Goal: Check status: Verify the current state of an ongoing process or item

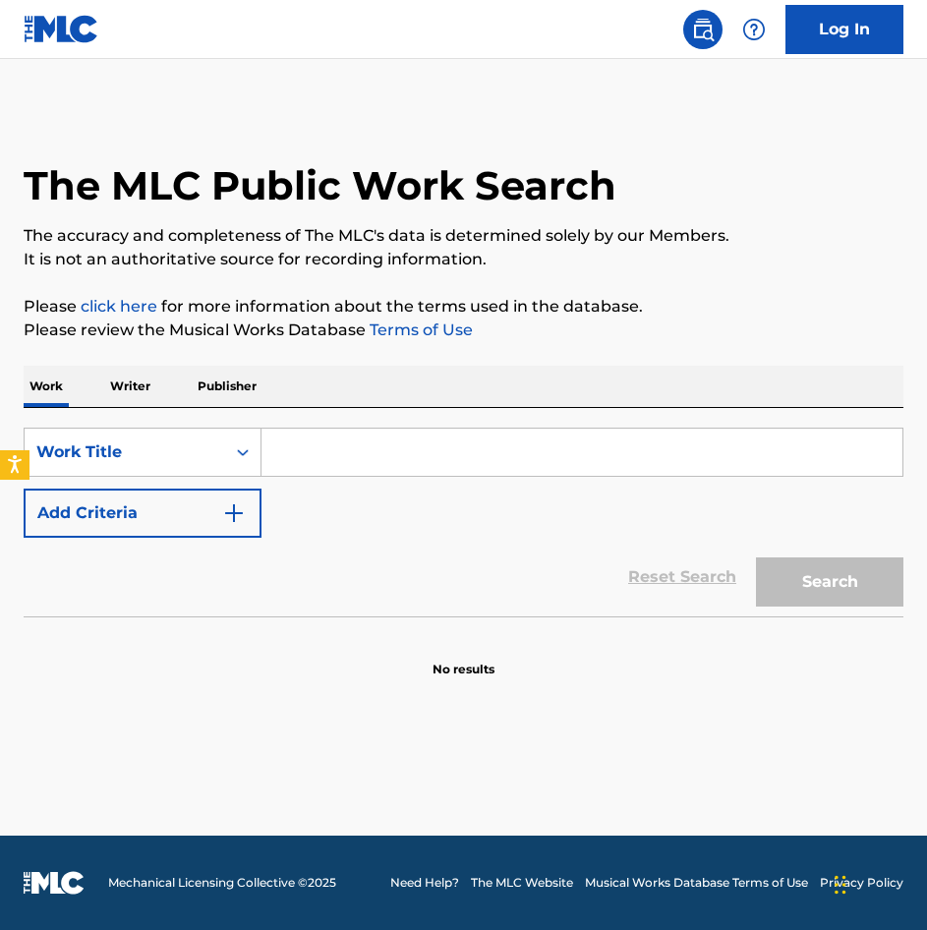
click at [130, 387] on p "Writer" at bounding box center [130, 386] width 52 height 41
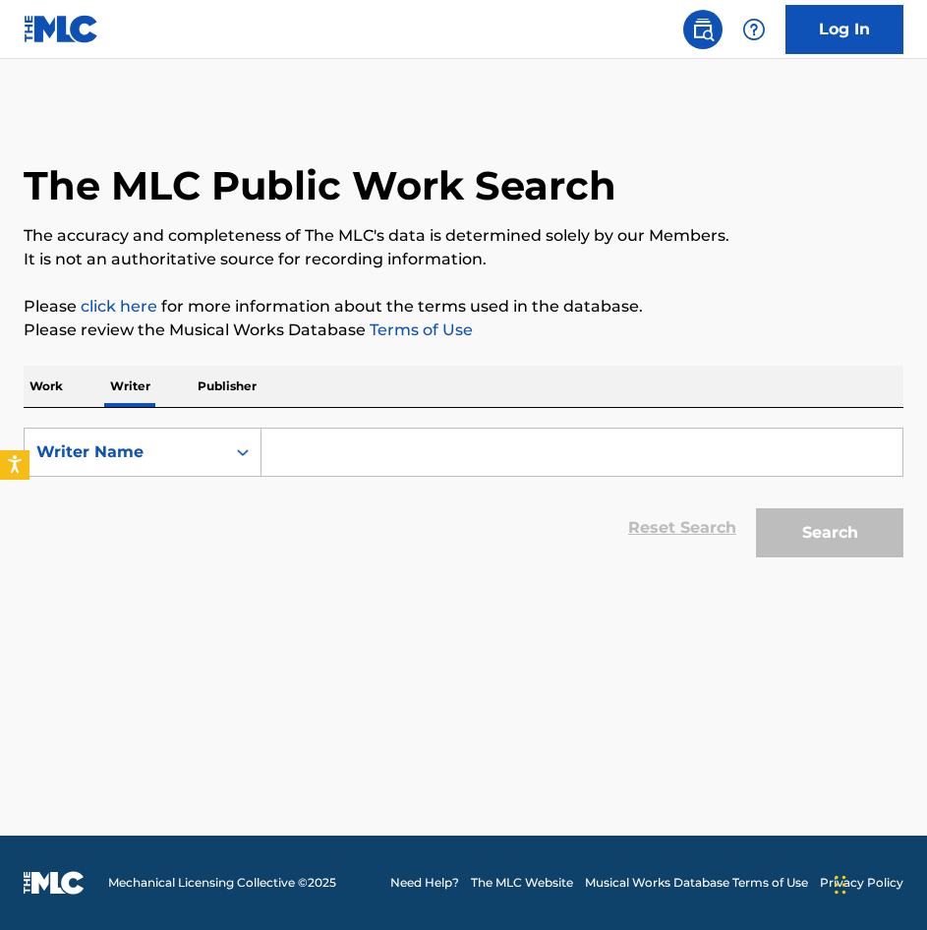
click at [318, 464] on input "Search Form" at bounding box center [582, 452] width 641 height 47
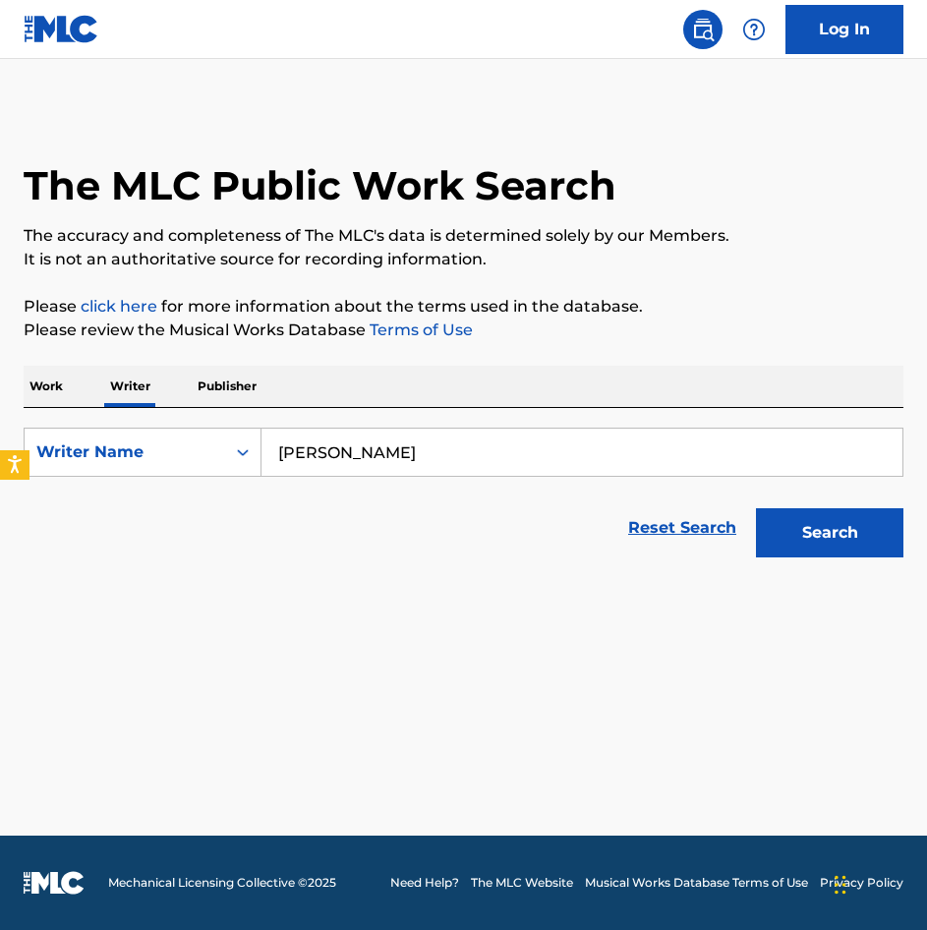
type input "[PERSON_NAME]"
click at [803, 527] on button "Search" at bounding box center [830, 532] width 148 height 49
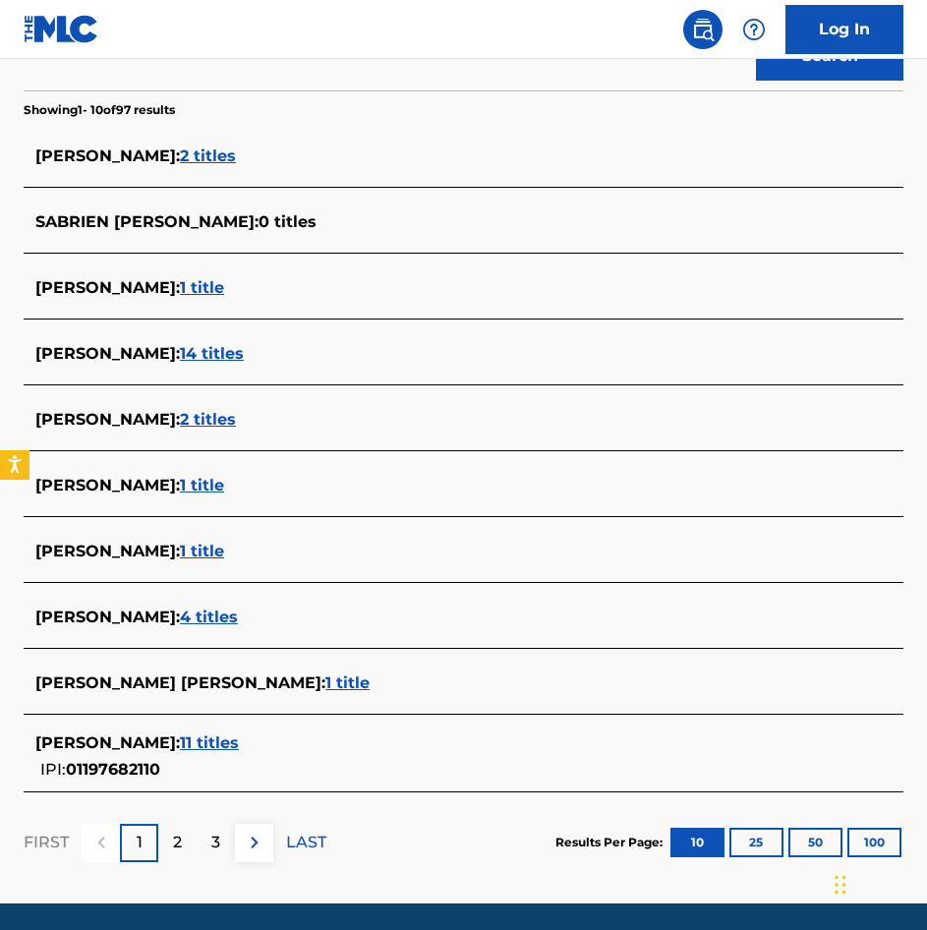
scroll to position [545, 0]
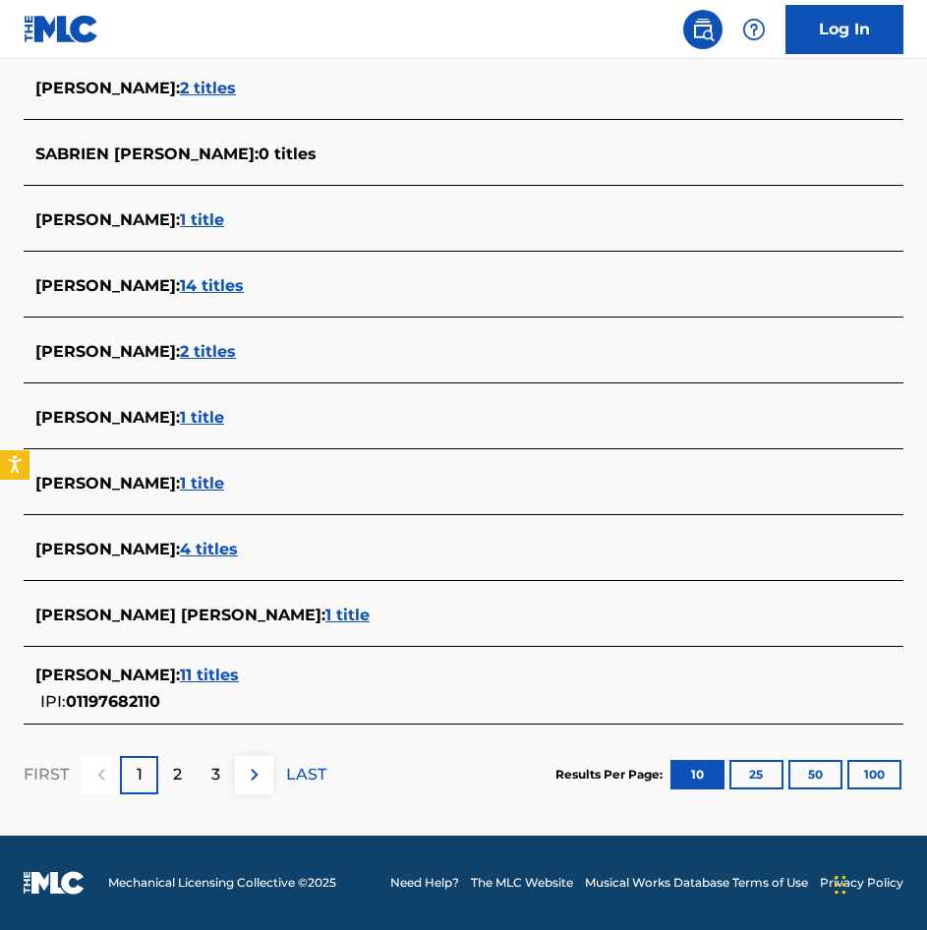
click at [188, 675] on span "11 titles" at bounding box center [209, 675] width 59 height 19
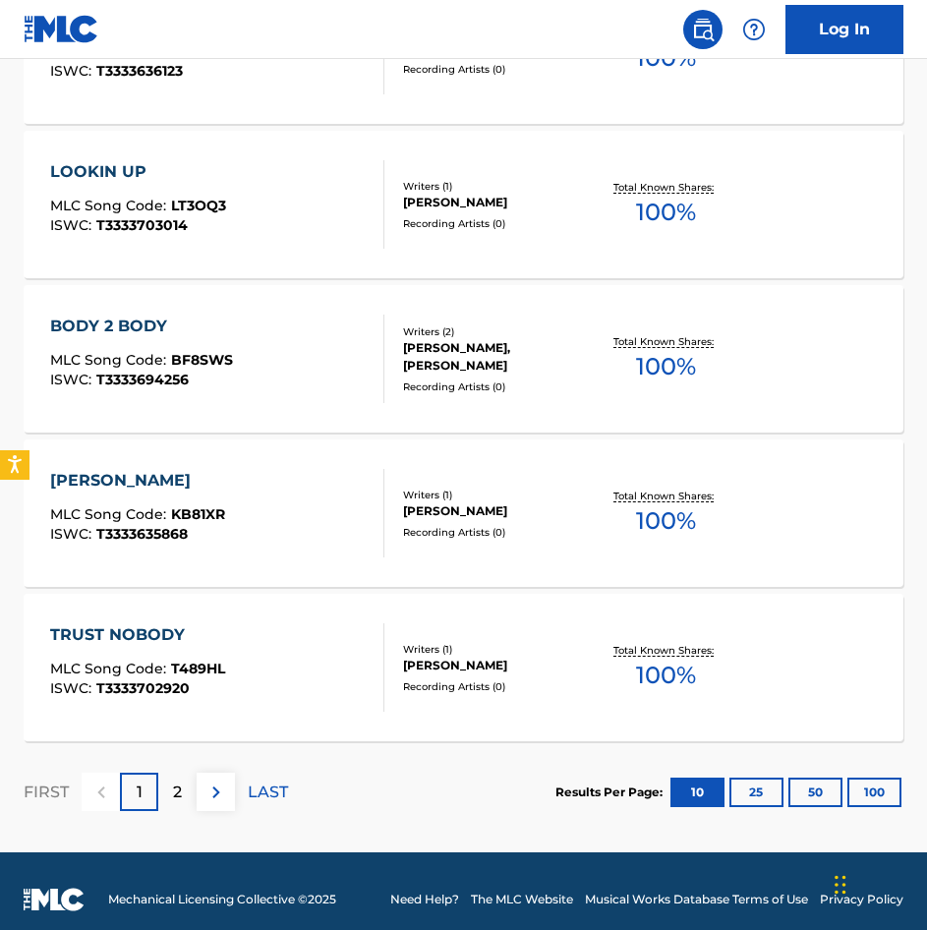
scroll to position [1467, 0]
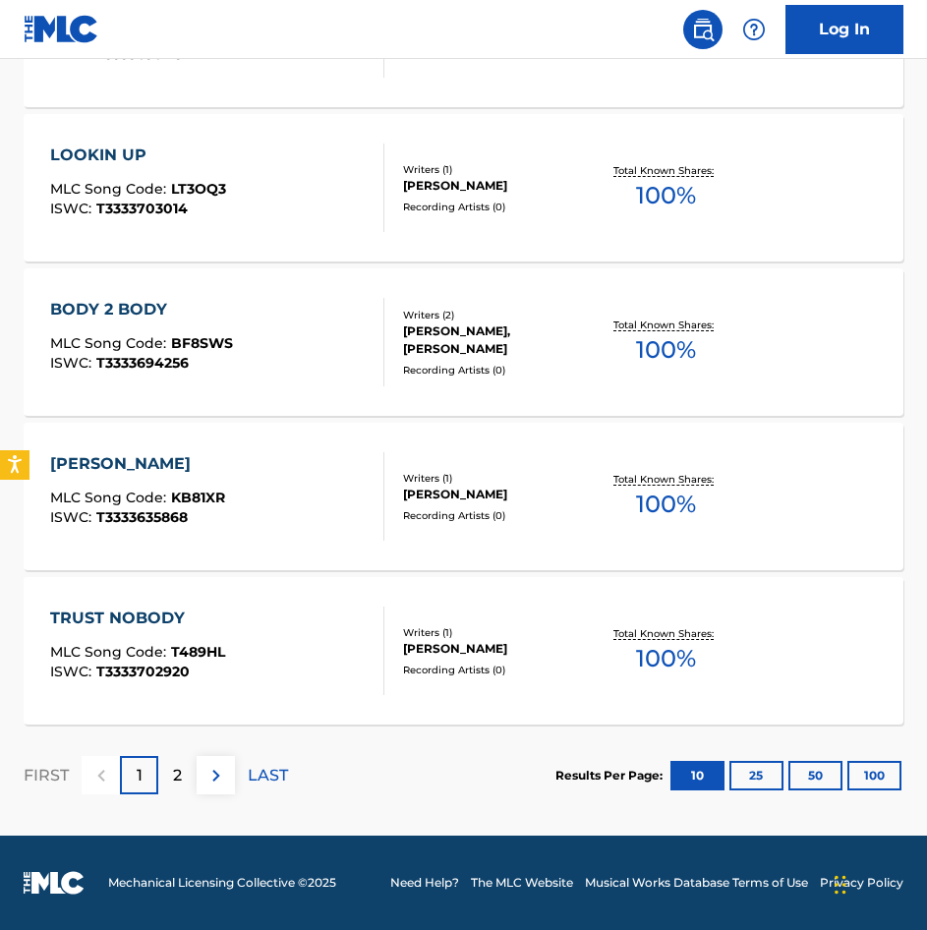
click at [175, 768] on p "2" at bounding box center [177, 776] width 9 height 24
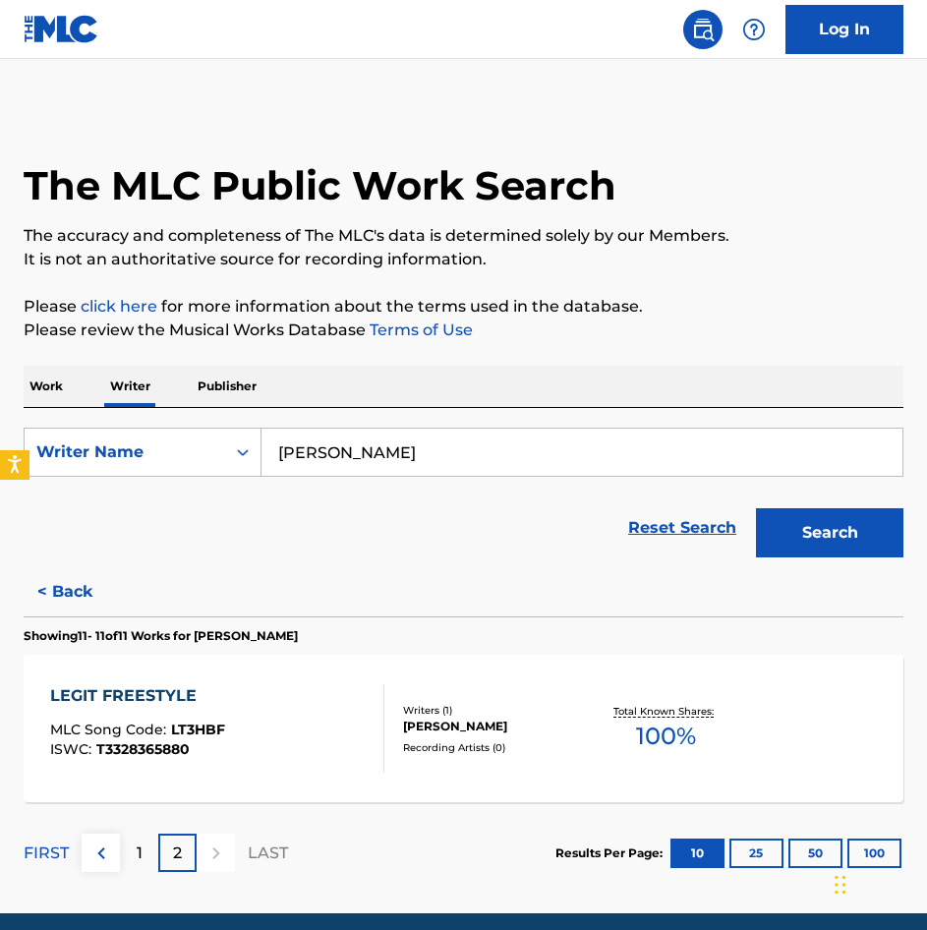
scroll to position [78, 0]
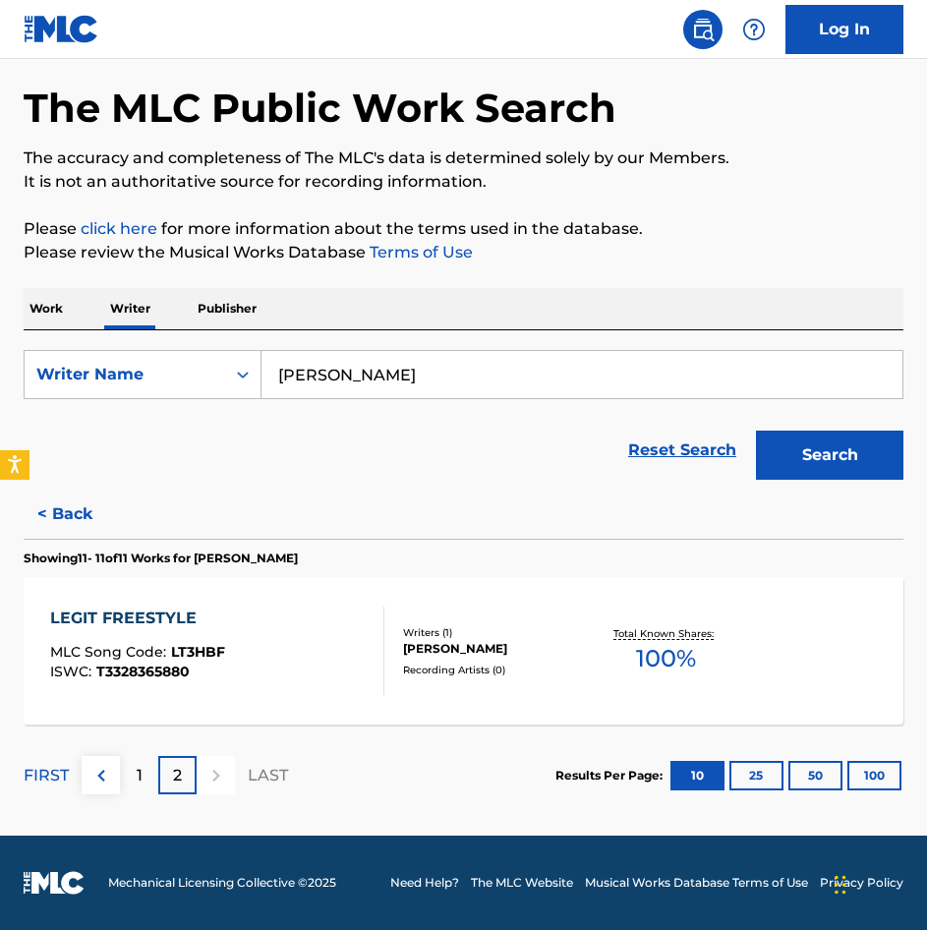
click at [144, 771] on div "1" at bounding box center [139, 775] width 38 height 38
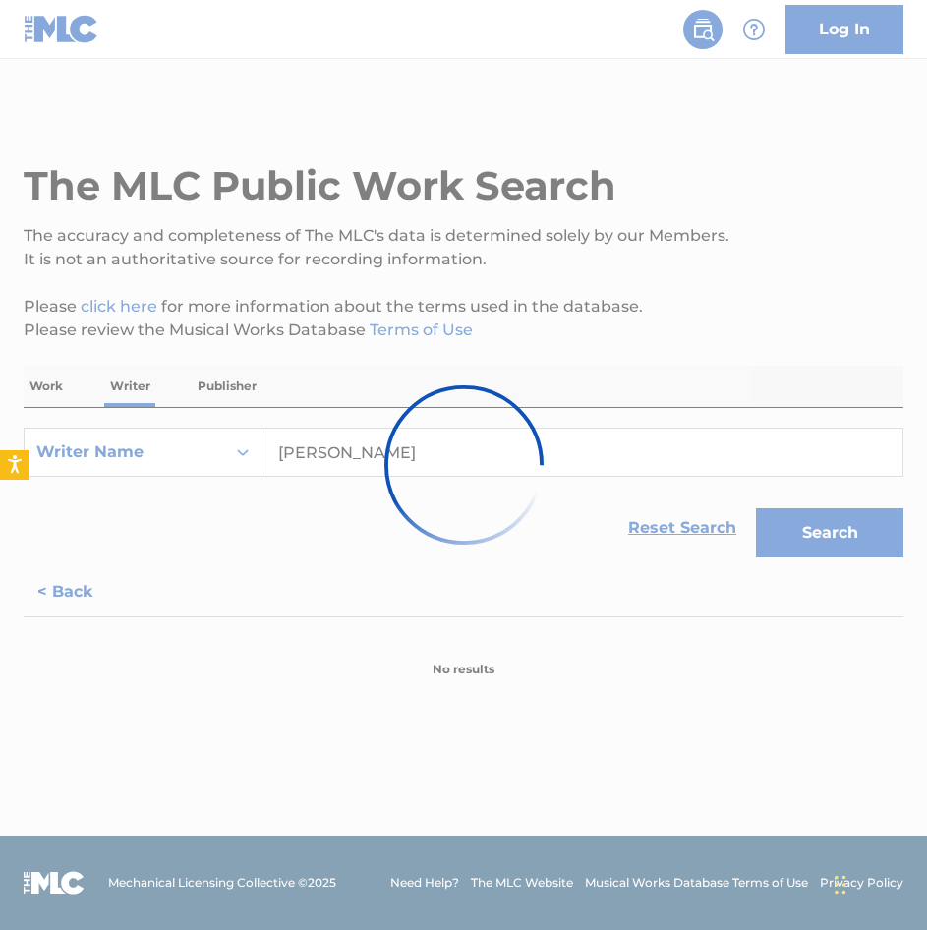
scroll to position [0, 0]
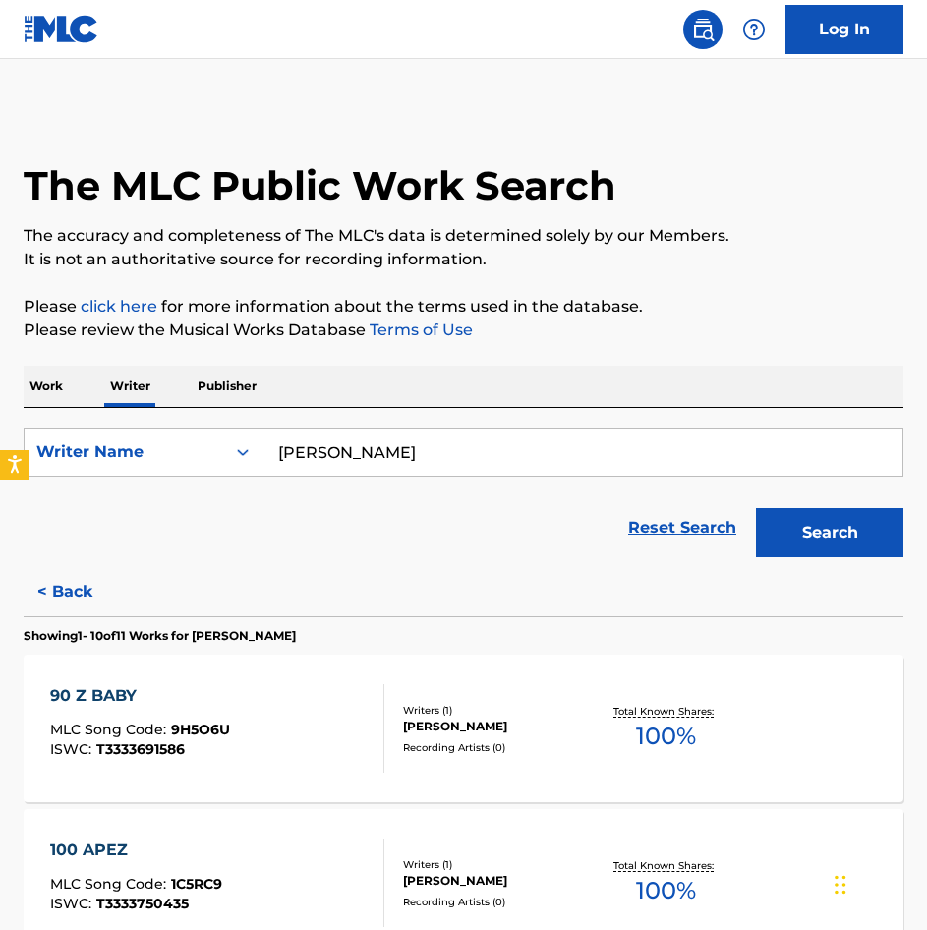
click at [882, 30] on link "Log In" at bounding box center [845, 29] width 118 height 49
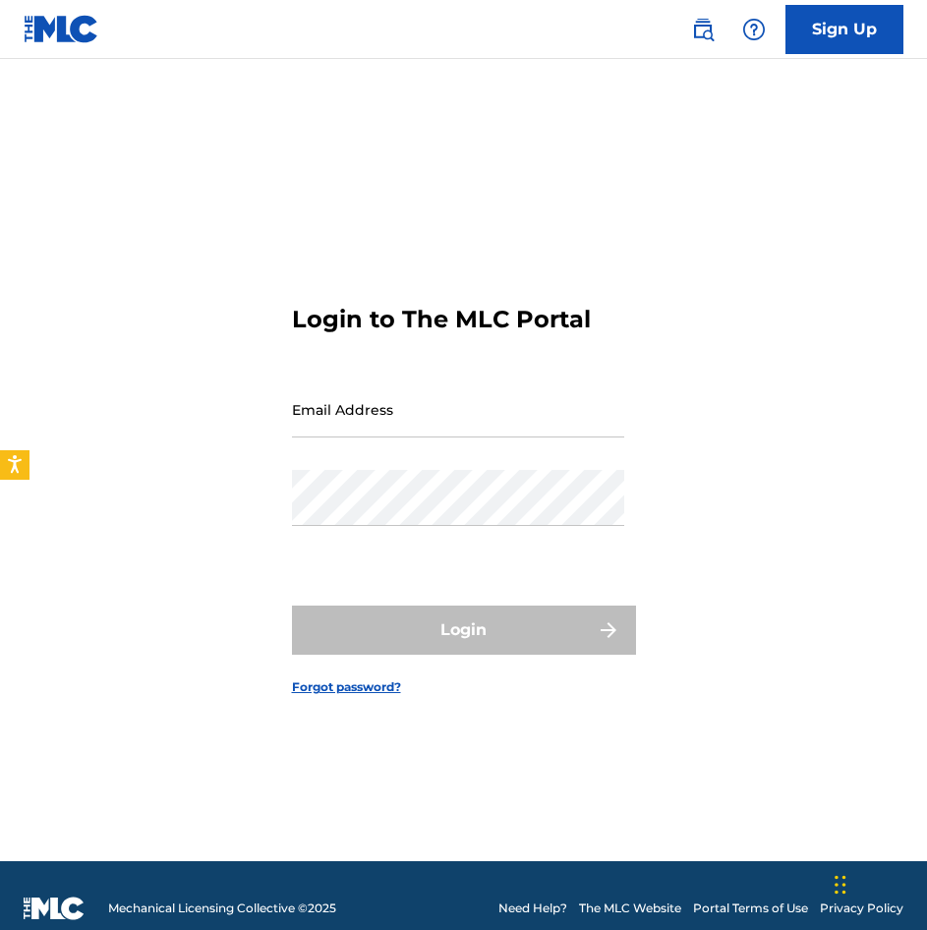
type input "[EMAIL_ADDRESS][DOMAIN_NAME]"
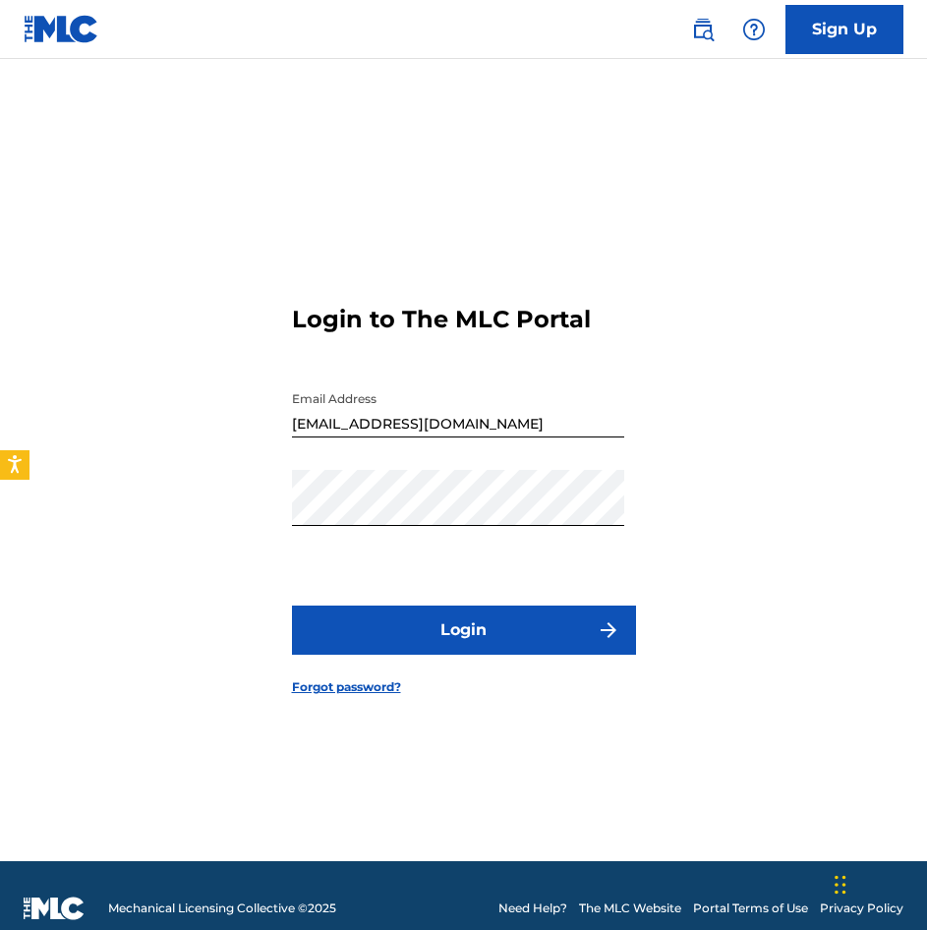
click at [438, 641] on button "Login" at bounding box center [464, 630] width 344 height 49
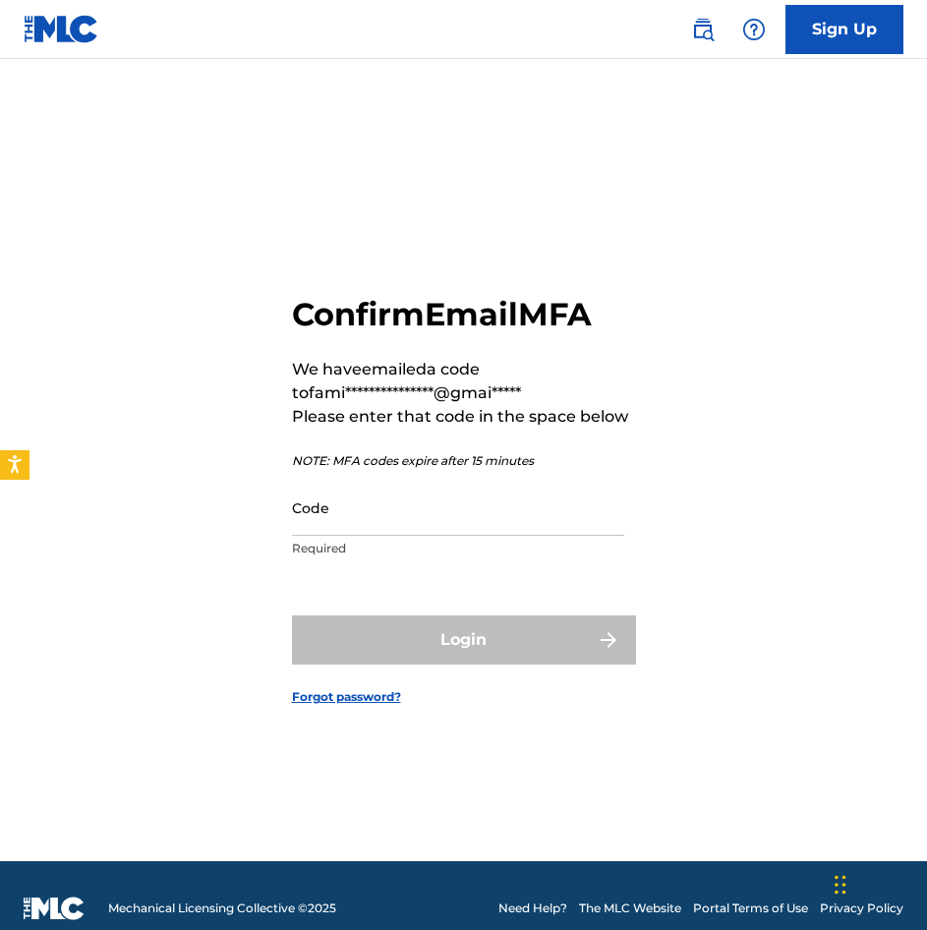
click at [485, 502] on input "Code" at bounding box center [458, 508] width 332 height 56
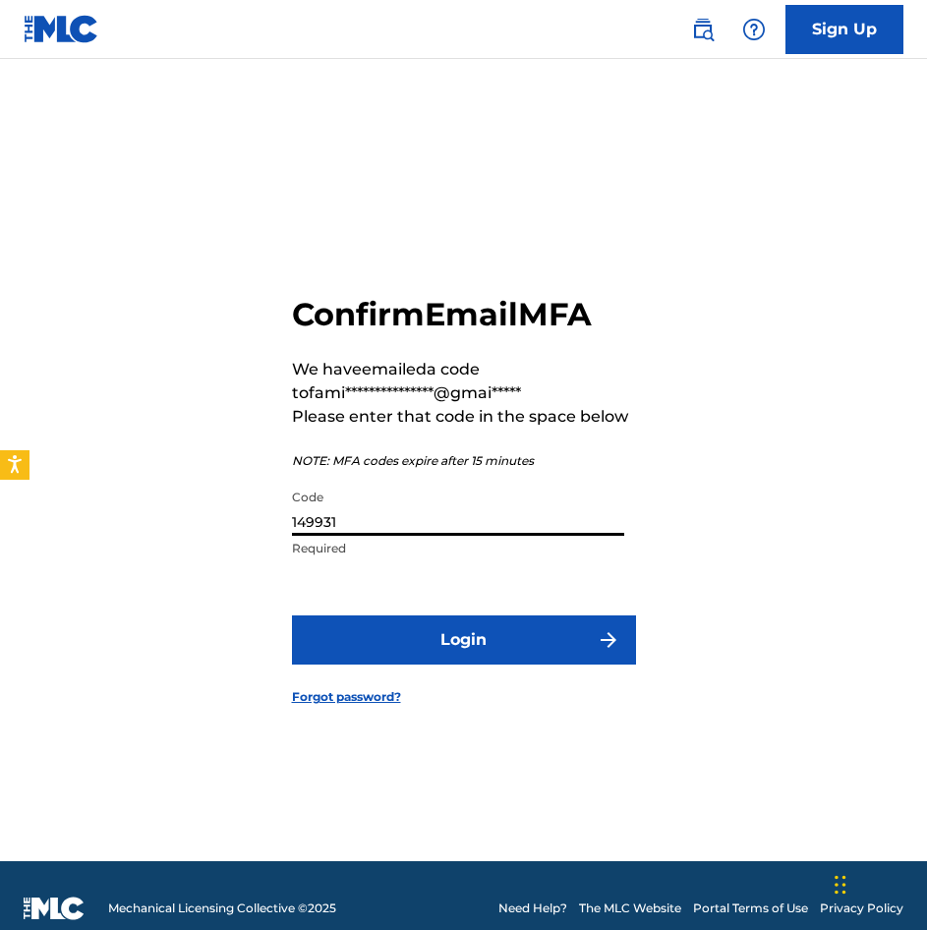
type input "149931"
click at [479, 639] on button "Login" at bounding box center [464, 640] width 344 height 49
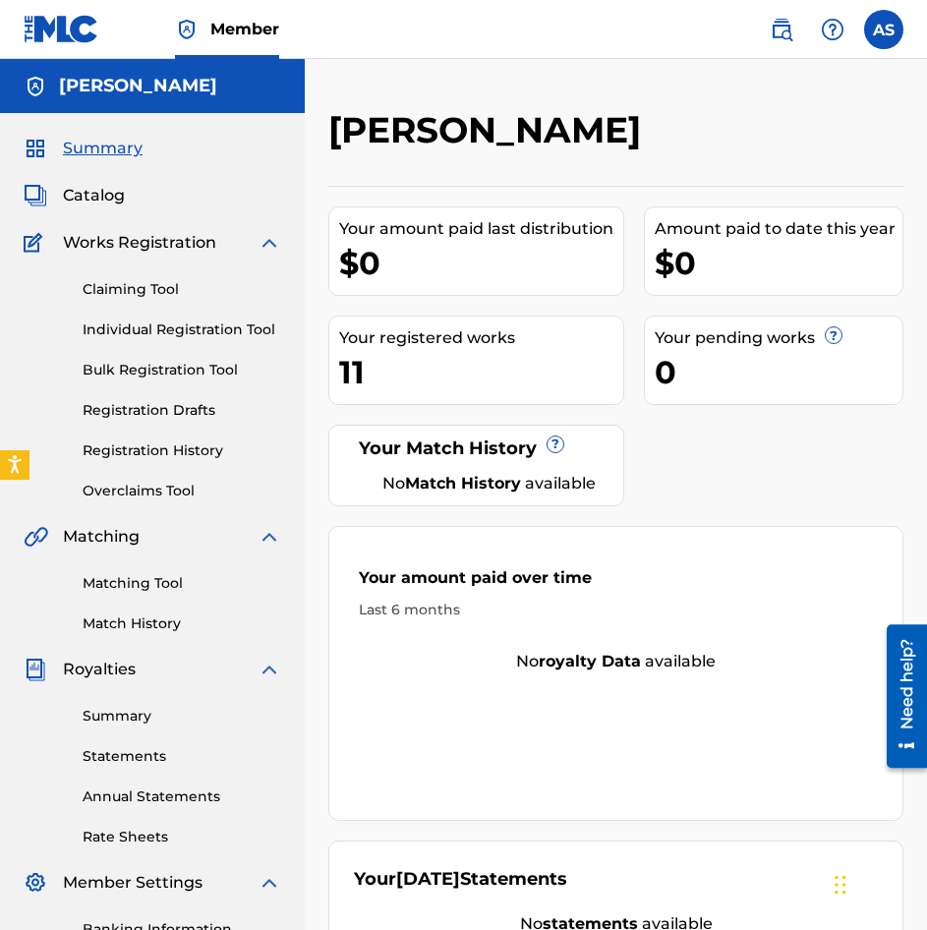
click at [154, 449] on link "Registration History" at bounding box center [182, 451] width 199 height 21
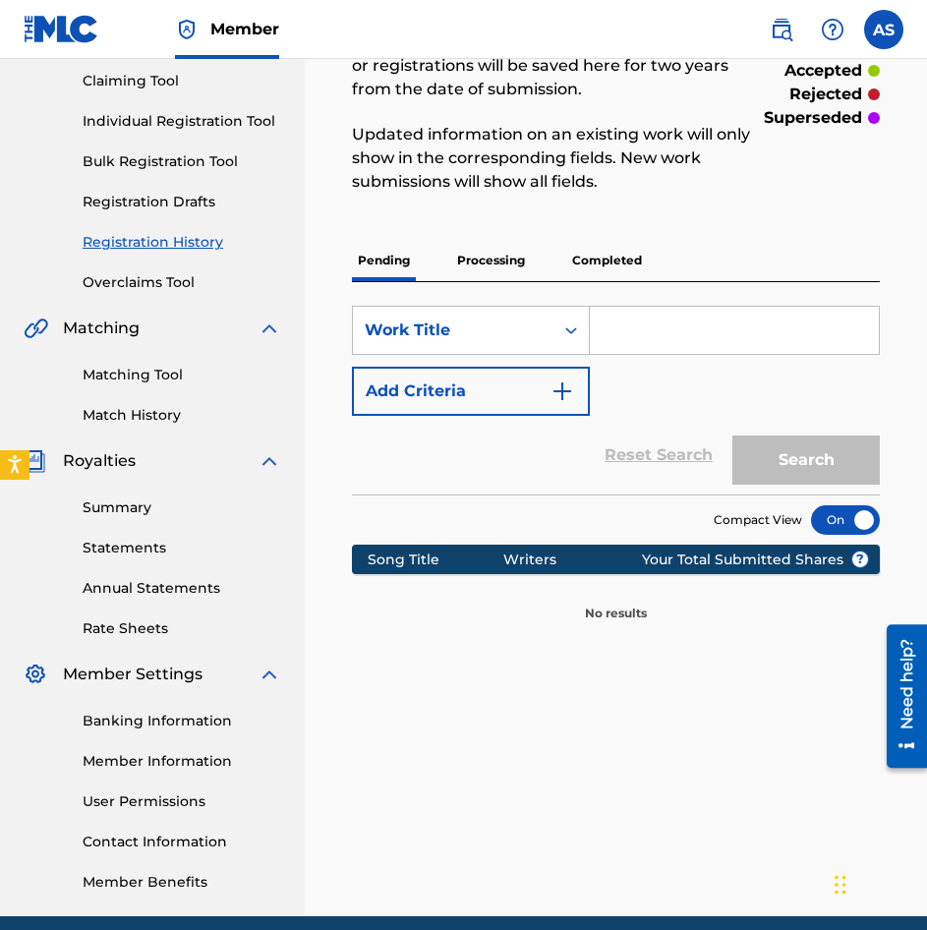
scroll to position [92, 0]
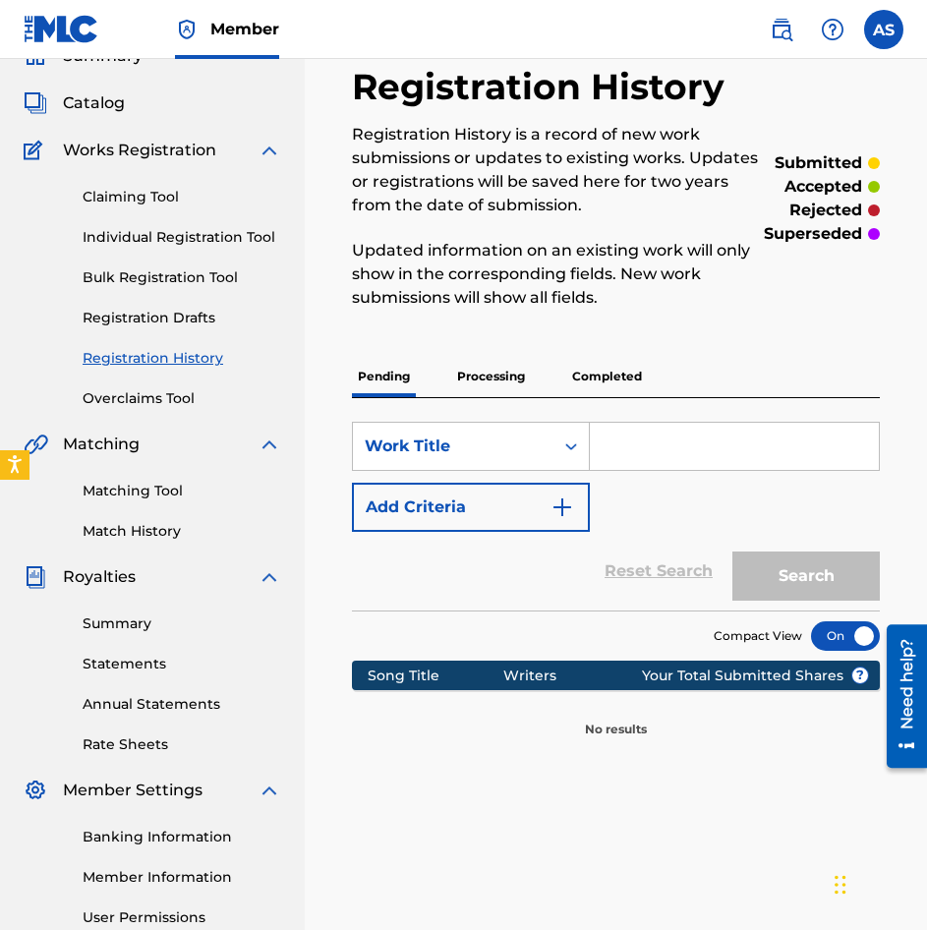
click at [497, 384] on p "Processing" at bounding box center [491, 376] width 80 height 41
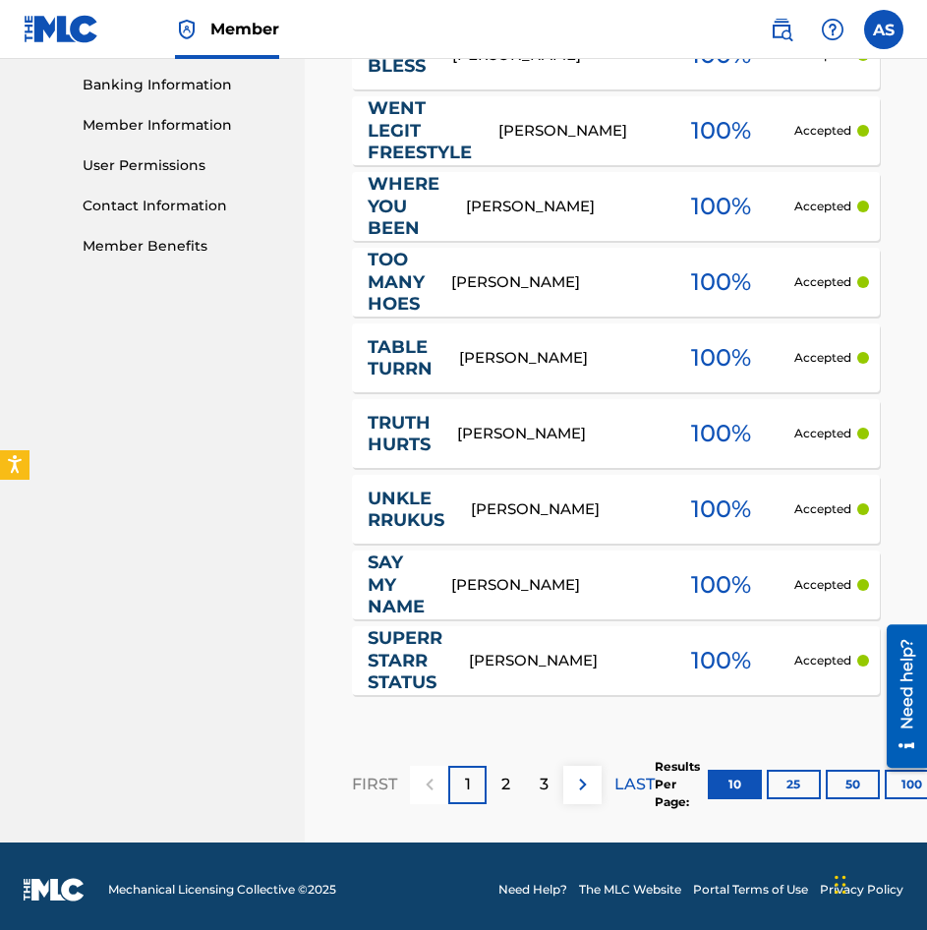
scroll to position [852, 0]
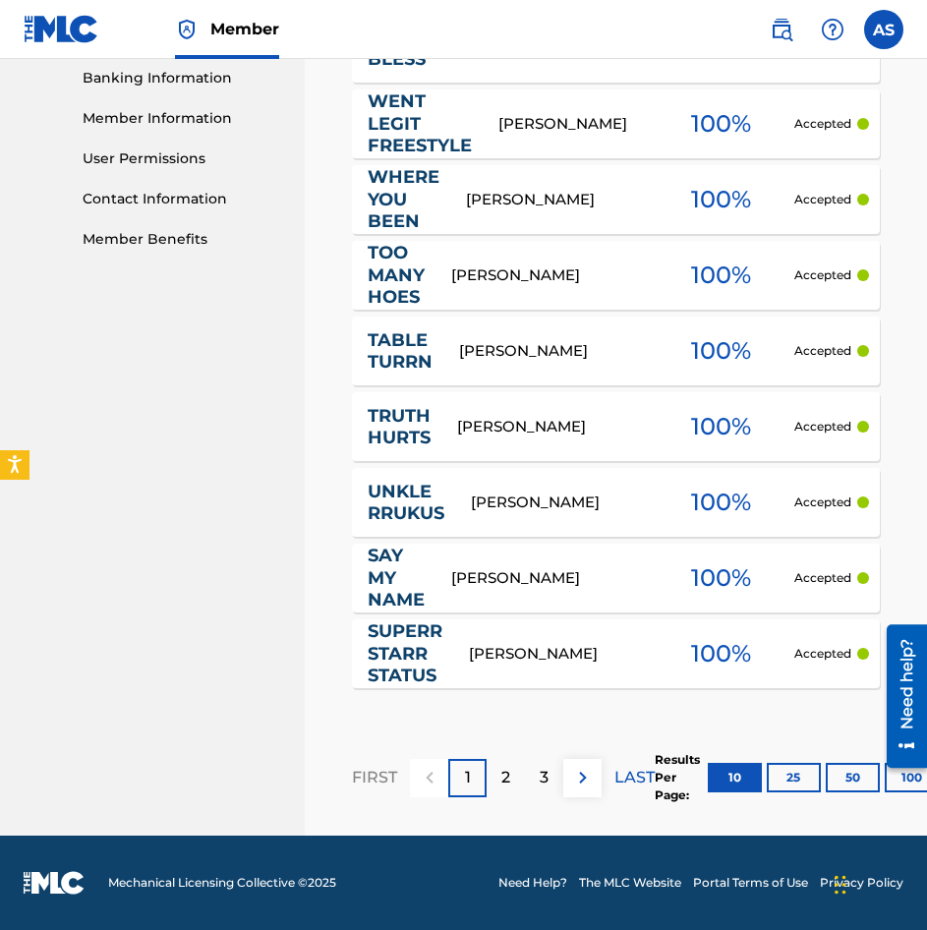
click at [510, 780] on p "2" at bounding box center [506, 778] width 9 height 24
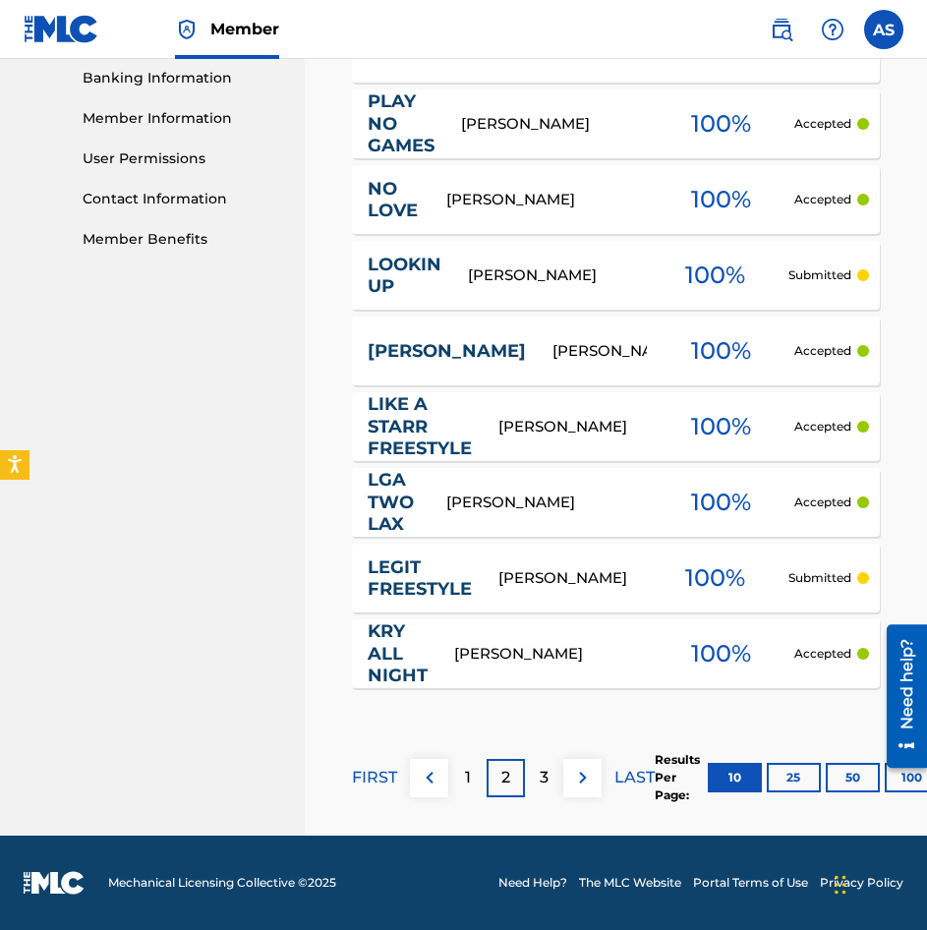
click at [545, 770] on p "3" at bounding box center [544, 778] width 9 height 24
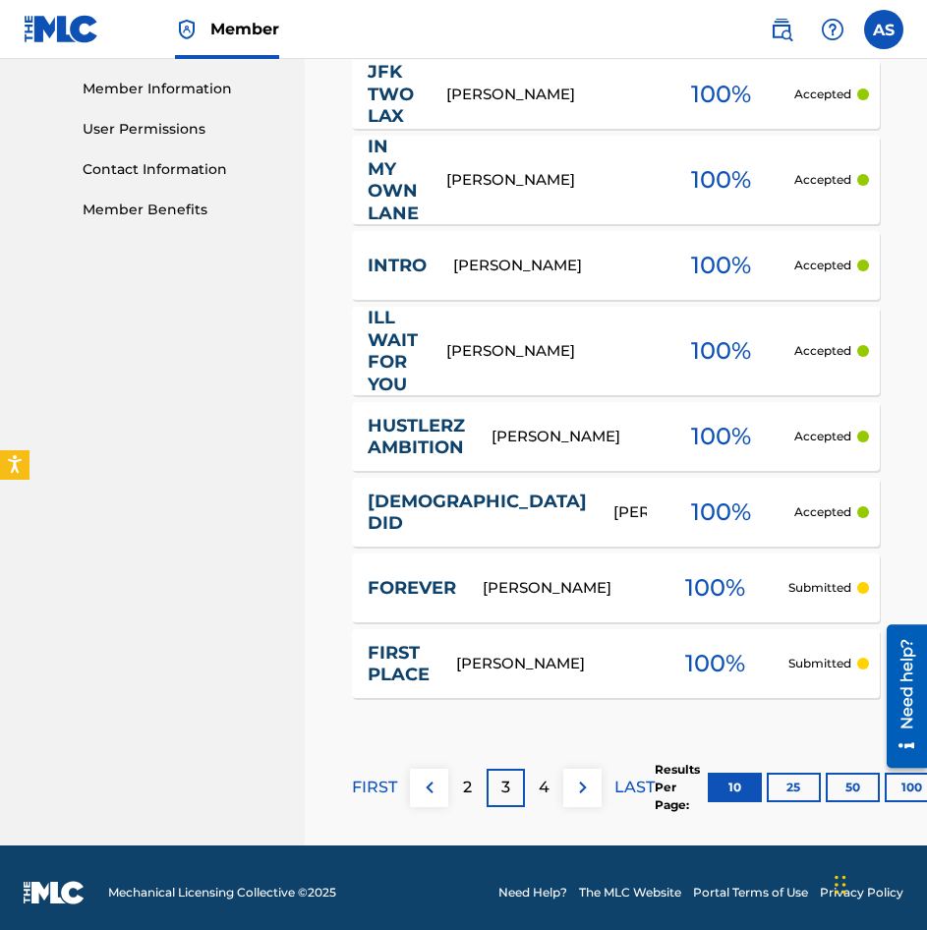
scroll to position [891, 0]
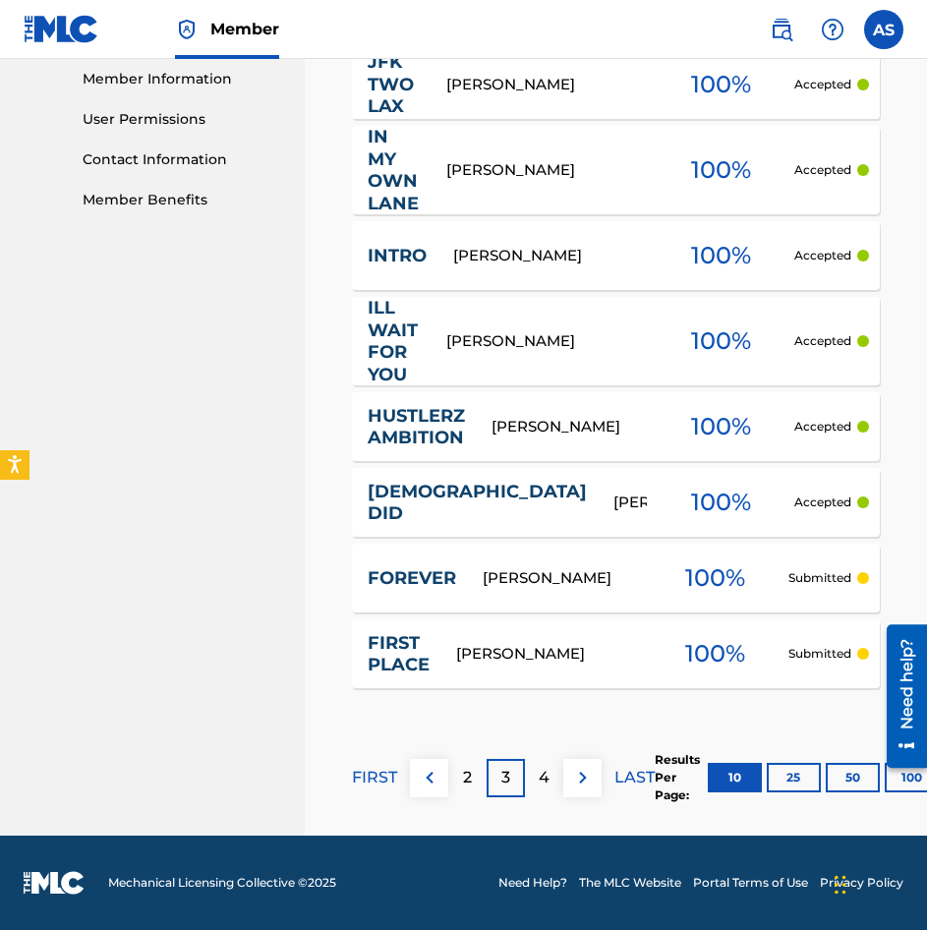
click at [548, 768] on p "4" at bounding box center [544, 778] width 11 height 24
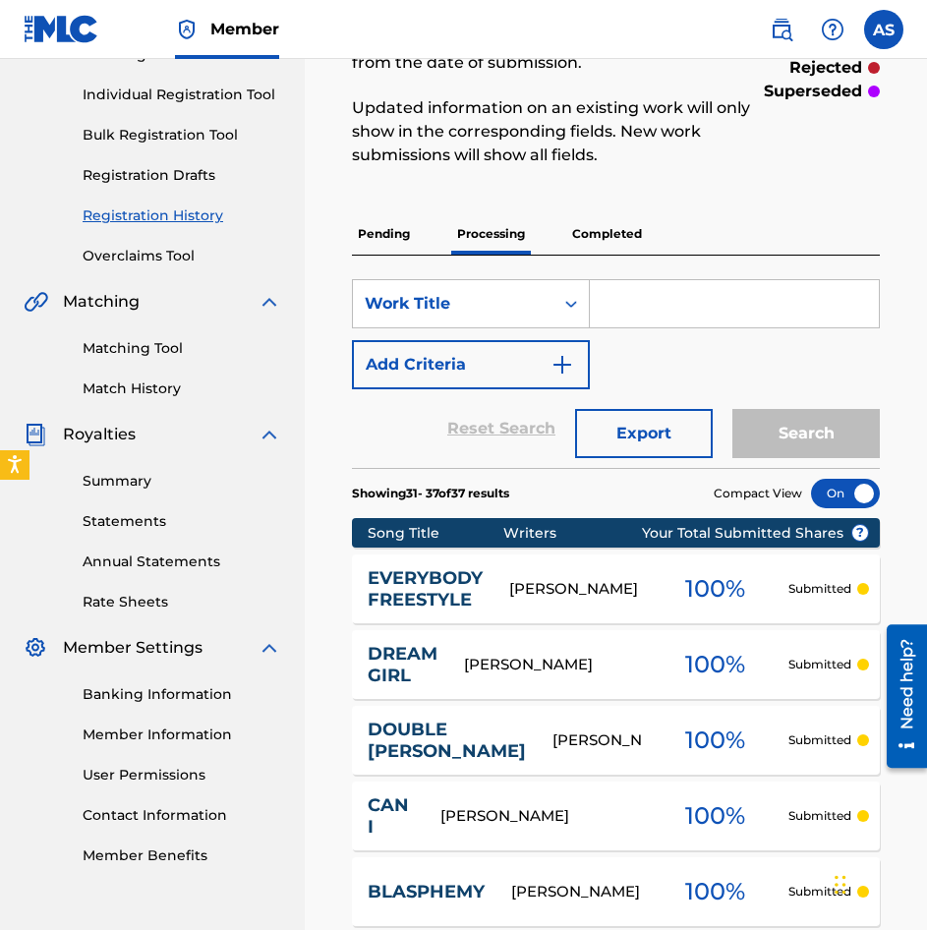
scroll to position [231, 0]
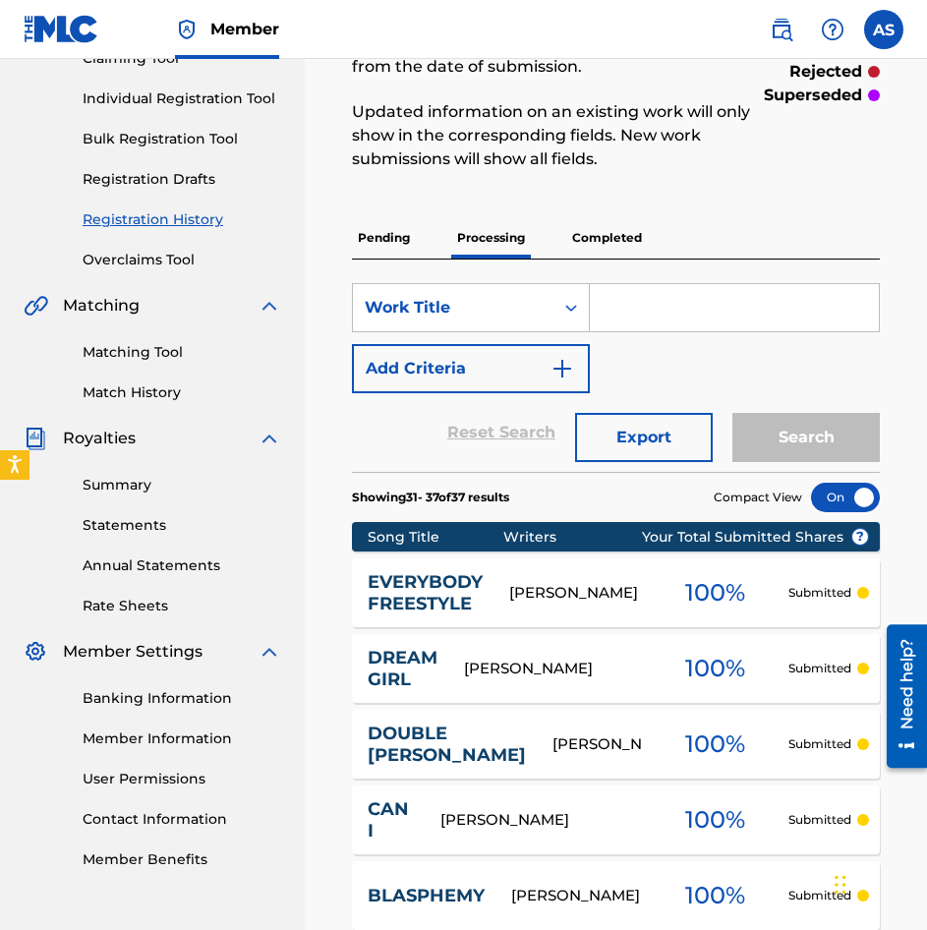
click at [589, 239] on p "Completed" at bounding box center [607, 237] width 82 height 41
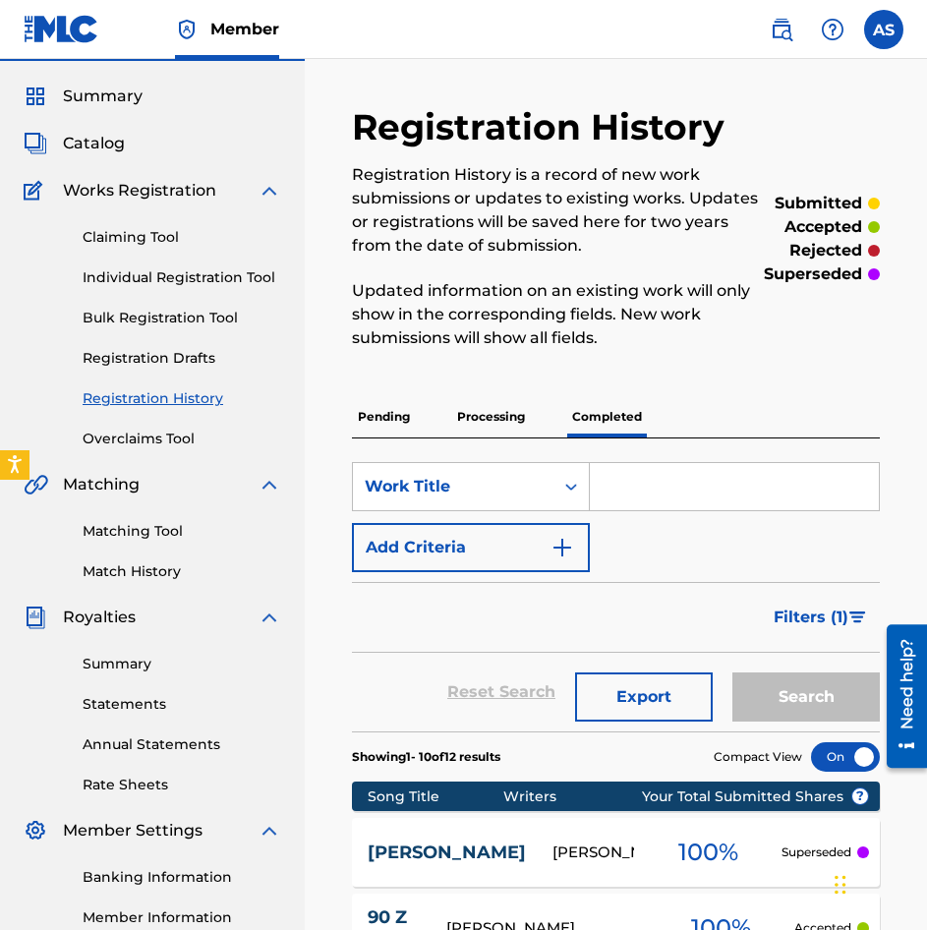
scroll to position [47, 0]
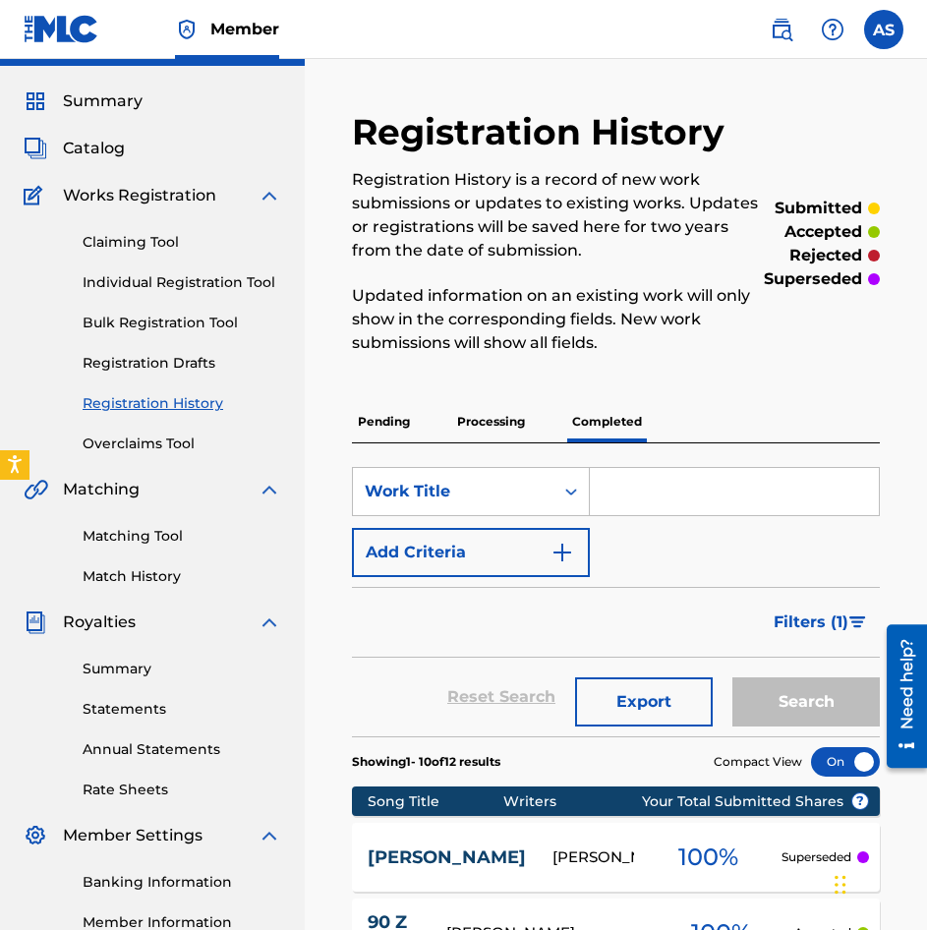
click at [389, 415] on p "Pending" at bounding box center [384, 421] width 64 height 41
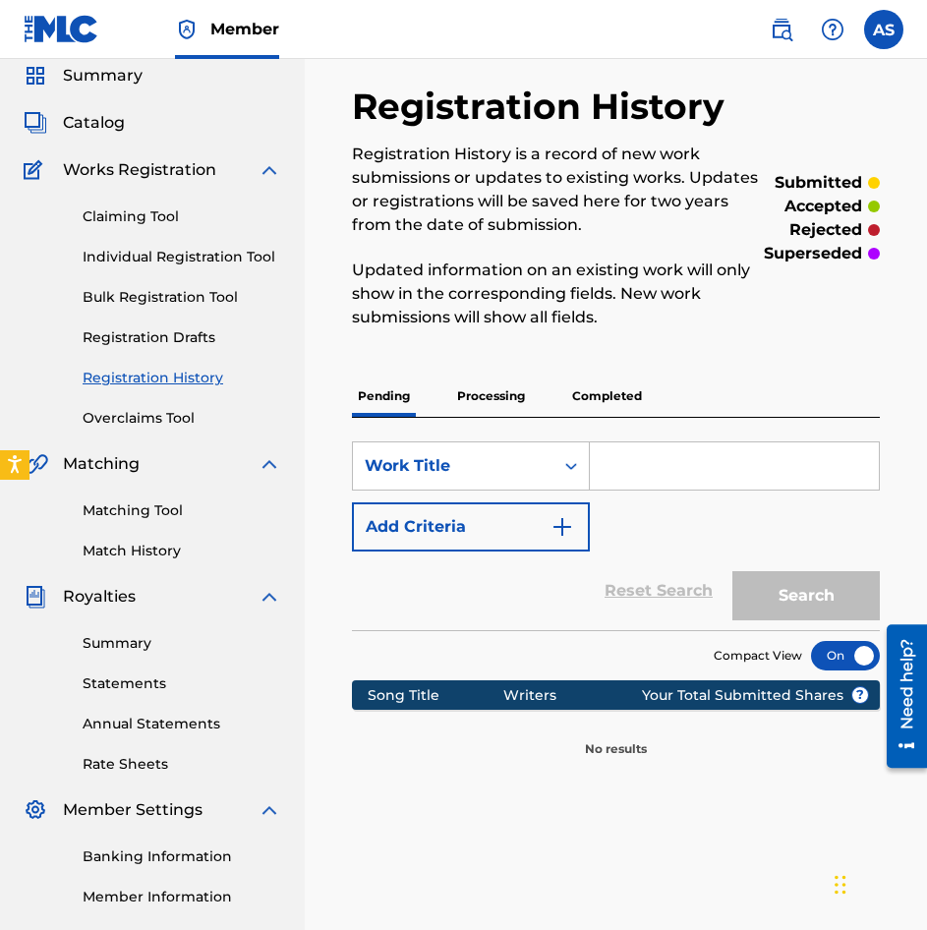
scroll to position [289, 0]
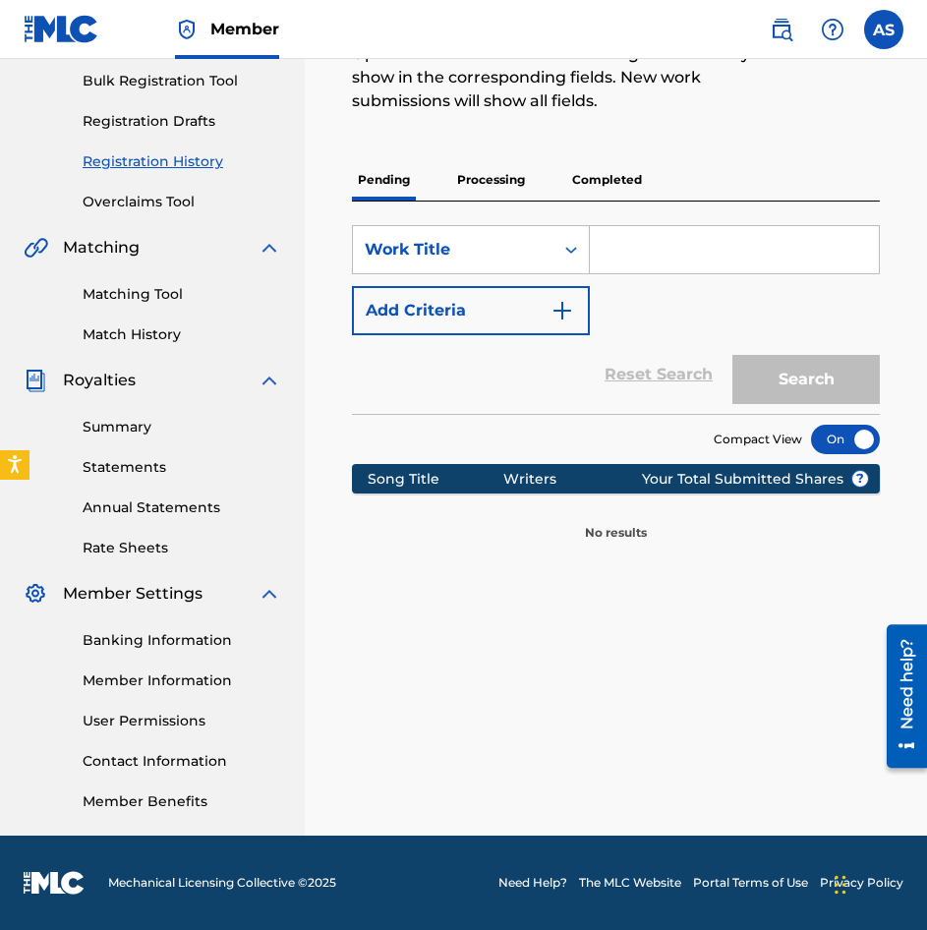
click at [505, 182] on p "Processing" at bounding box center [491, 179] width 80 height 41
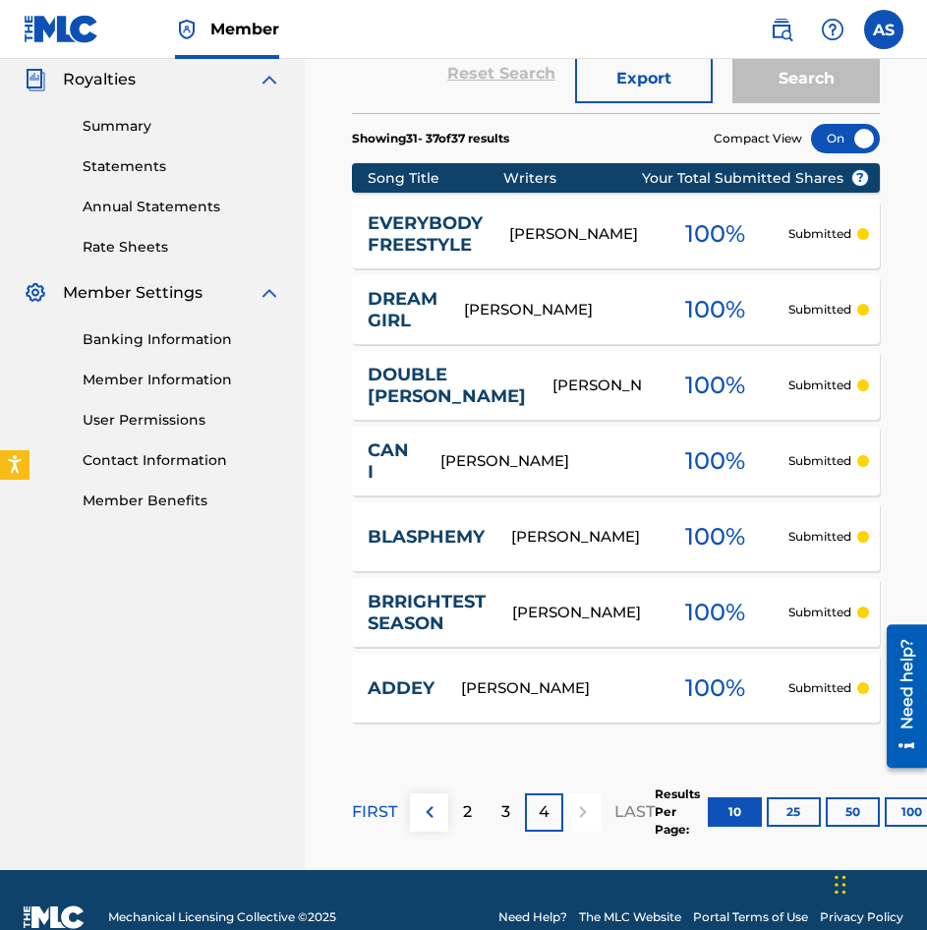
scroll to position [624, 0]
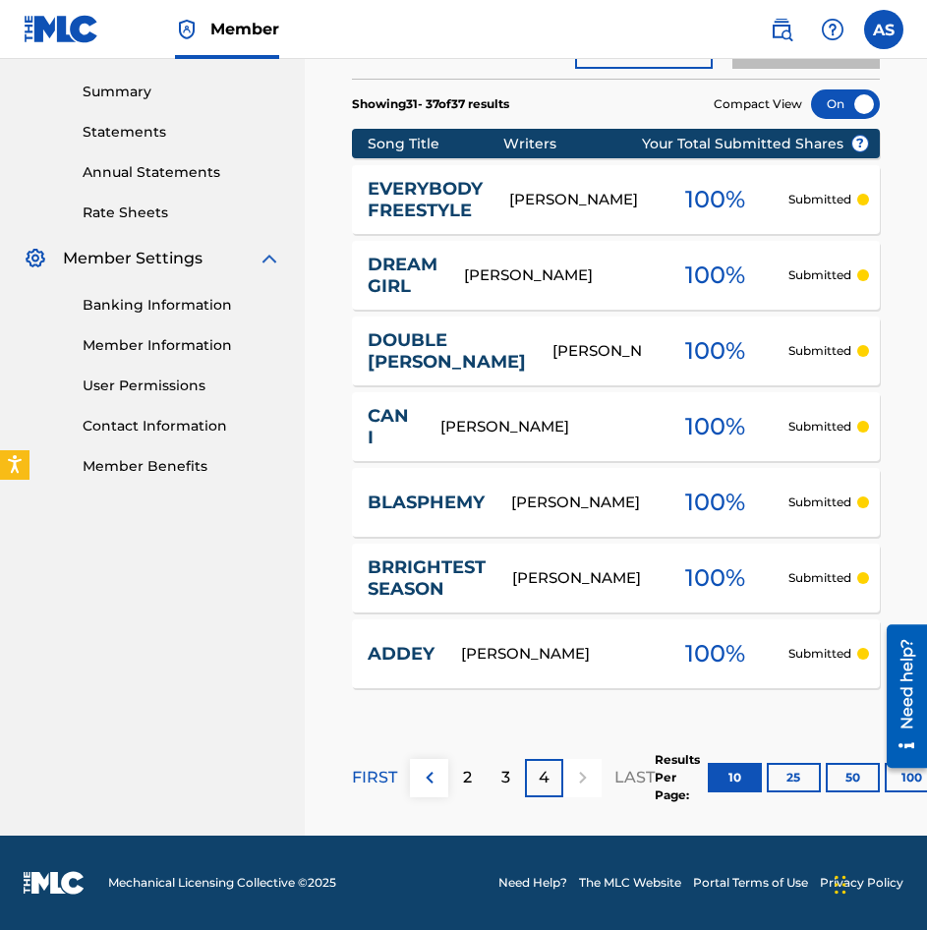
click at [473, 781] on div "2" at bounding box center [467, 778] width 38 height 38
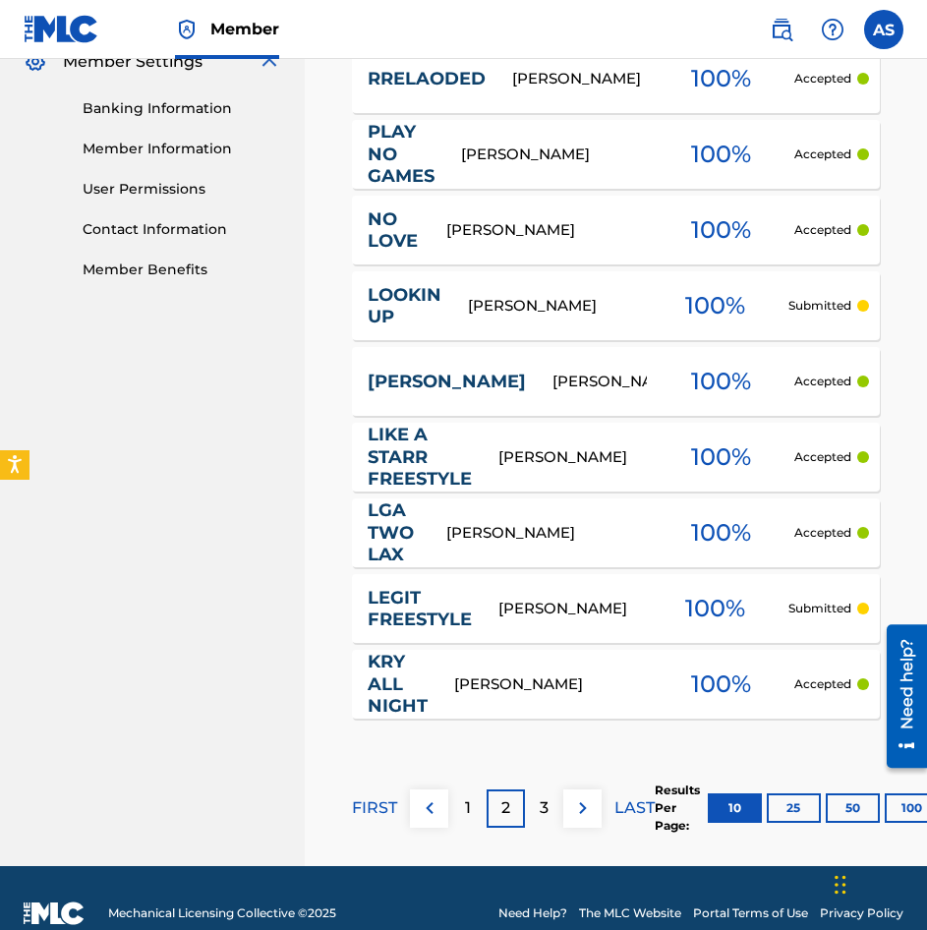
scroll to position [852, 0]
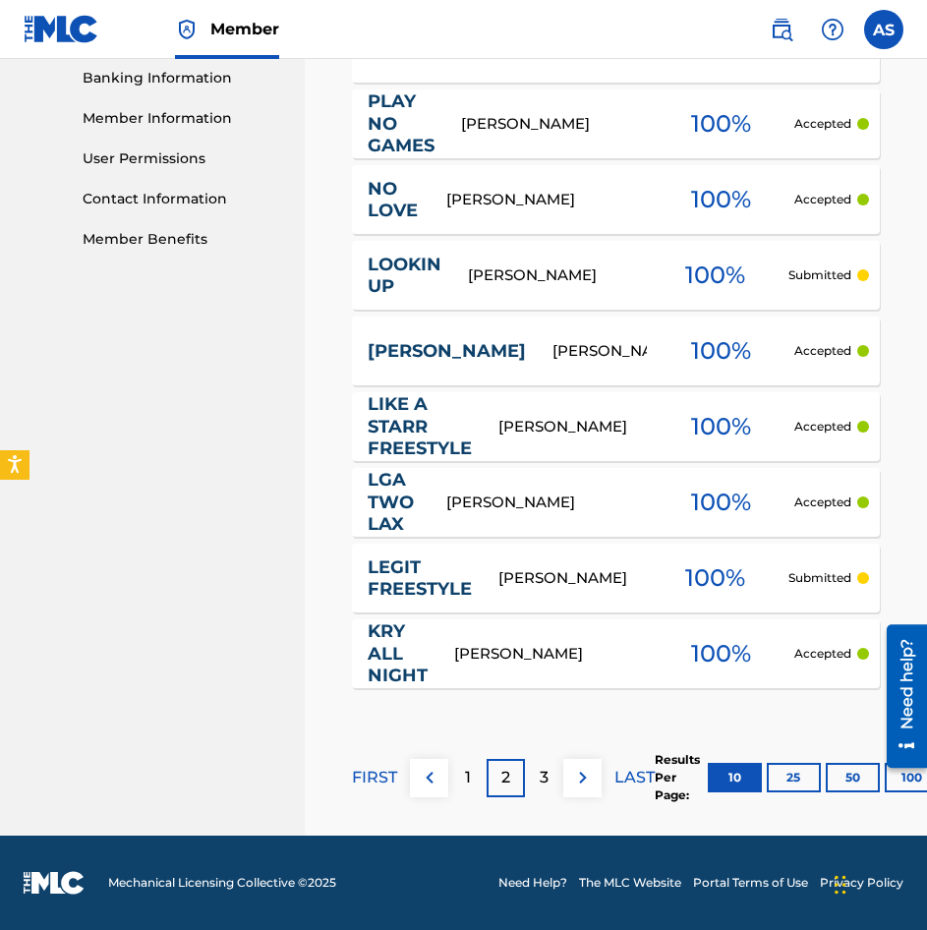
click at [533, 776] on div "3" at bounding box center [544, 778] width 38 height 38
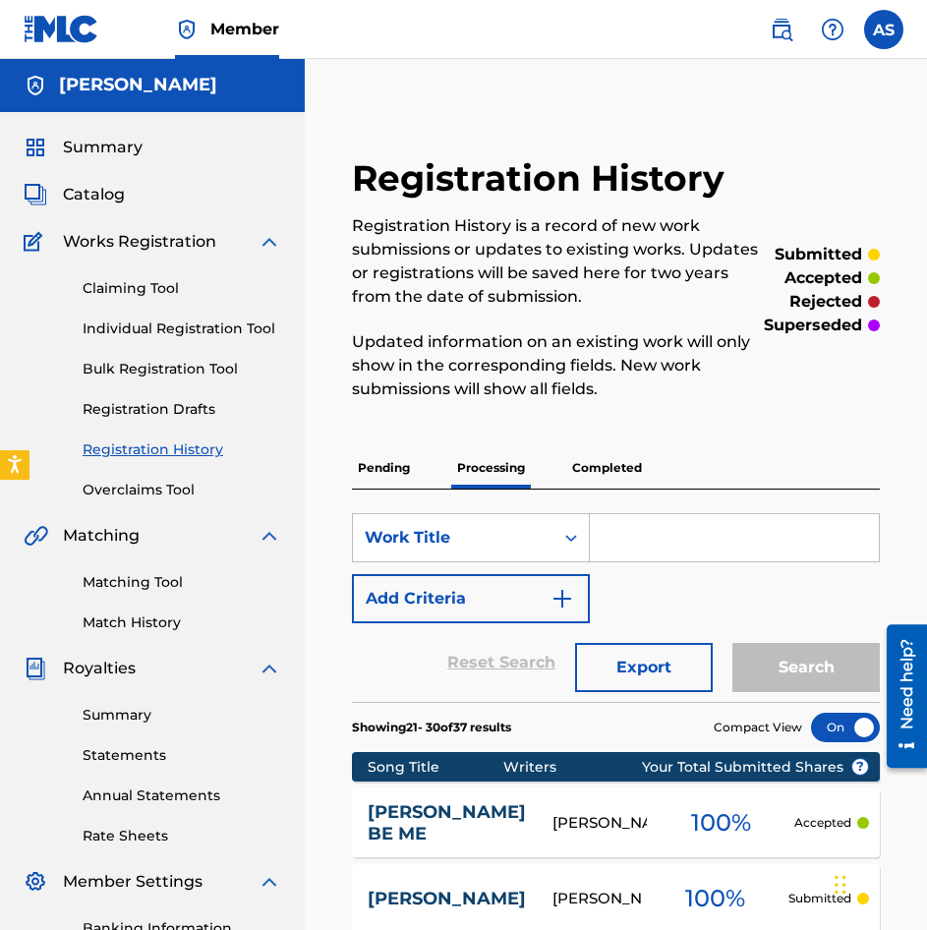
scroll to position [0, 0]
